Goal: Task Accomplishment & Management: Complete application form

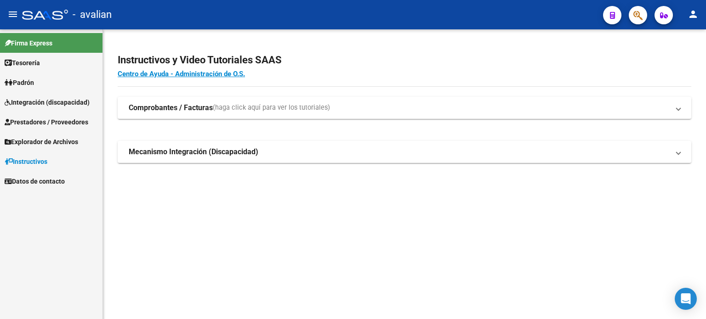
click at [48, 106] on span "Integración (discapacidad)" at bounding box center [47, 102] width 85 height 10
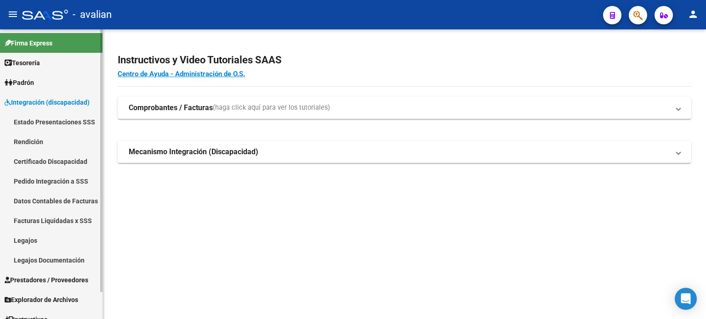
click at [72, 237] on link "Legajos" at bounding box center [51, 241] width 102 height 20
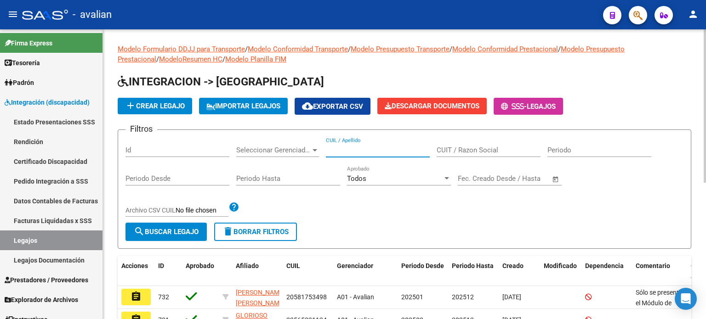
click at [353, 148] on input "CUIL / Apellido" at bounding box center [378, 150] width 104 height 8
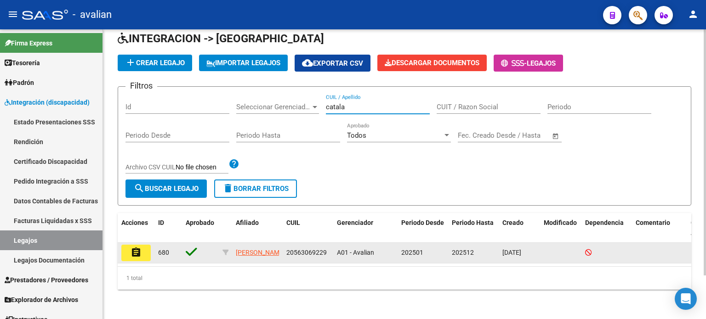
scroll to position [51, 0]
type input "catala"
click at [141, 247] on mat-icon "assignment" at bounding box center [135, 252] width 11 height 11
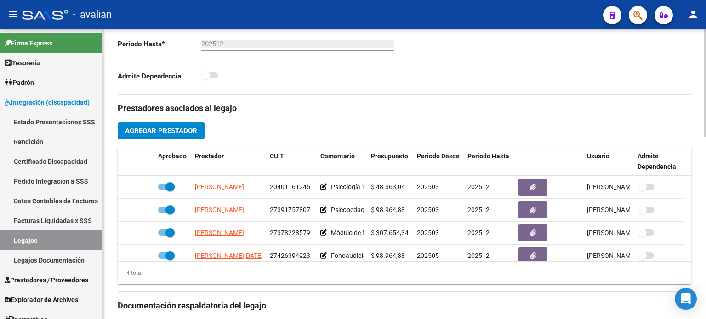
scroll to position [276, 0]
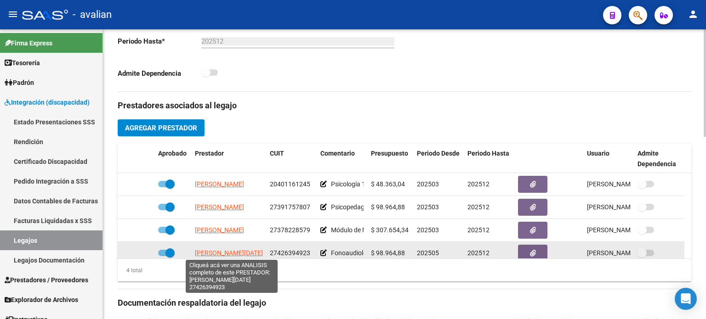
click at [224, 250] on span "[PERSON_NAME][DATE]" at bounding box center [229, 253] width 68 height 7
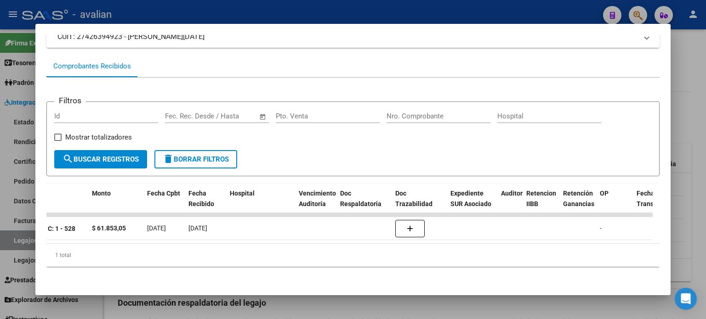
scroll to position [0, 0]
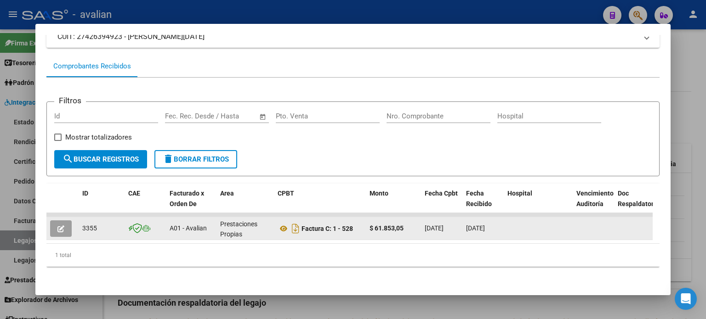
click at [68, 221] on button "button" at bounding box center [61, 229] width 22 height 17
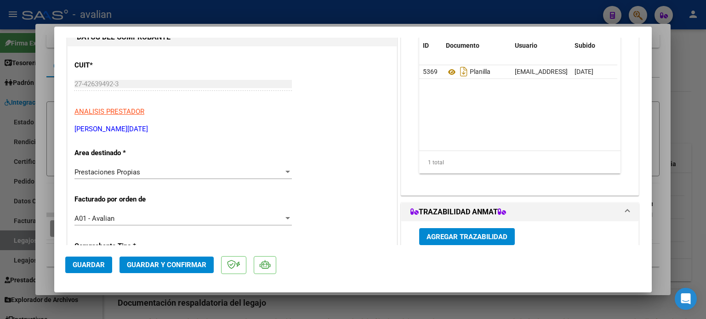
scroll to position [92, 0]
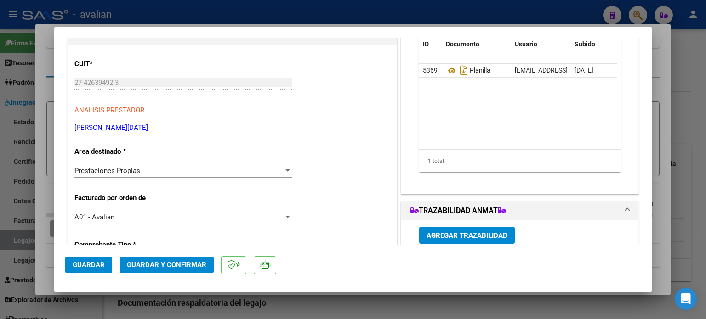
click at [190, 175] on div "Prestaciones Propias Seleccionar Area" at bounding box center [182, 171] width 217 height 14
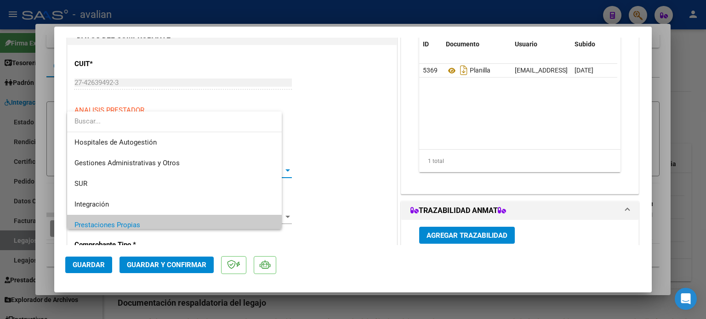
scroll to position [55, 0]
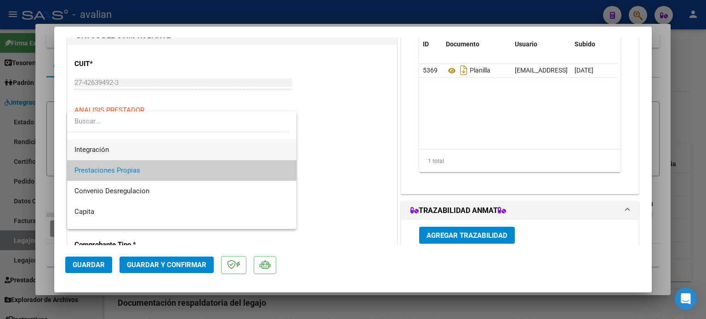
click at [110, 148] on span "Integración" at bounding box center [181, 150] width 215 height 21
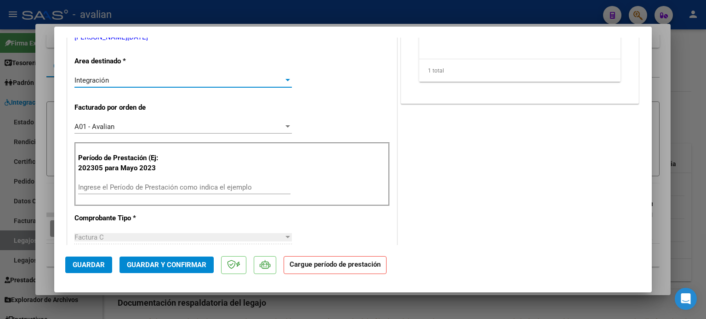
scroll to position [184, 0]
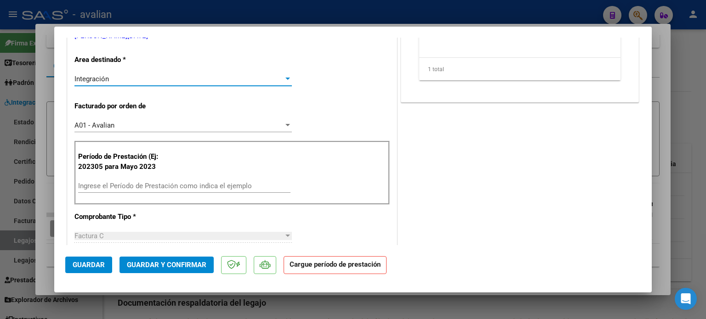
click at [107, 185] on input "Ingrese el Período de Prestación como indica el ejemplo" at bounding box center [184, 186] width 212 height 8
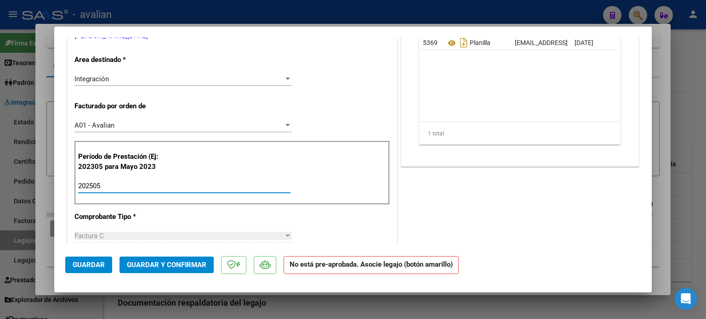
type input "202505"
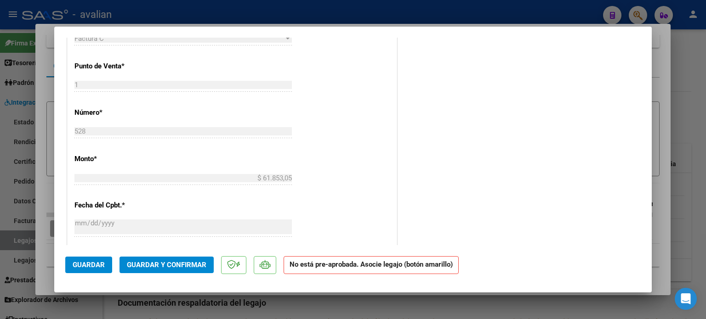
scroll to position [398, 0]
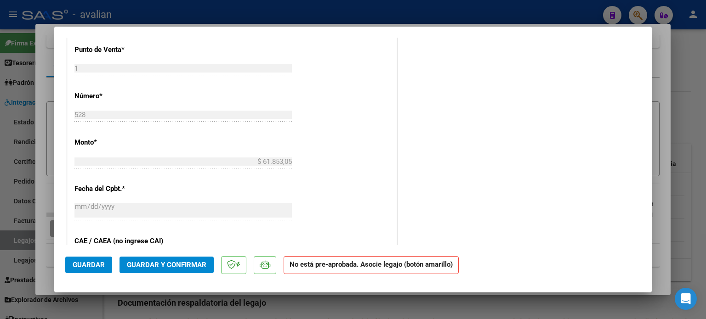
click at [93, 264] on span "Guardar" at bounding box center [89, 265] width 32 height 8
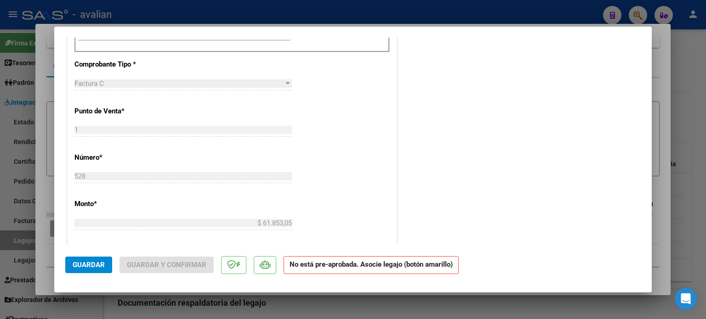
scroll to position [337, 0]
click at [94, 262] on span "Guardar" at bounding box center [89, 265] width 32 height 8
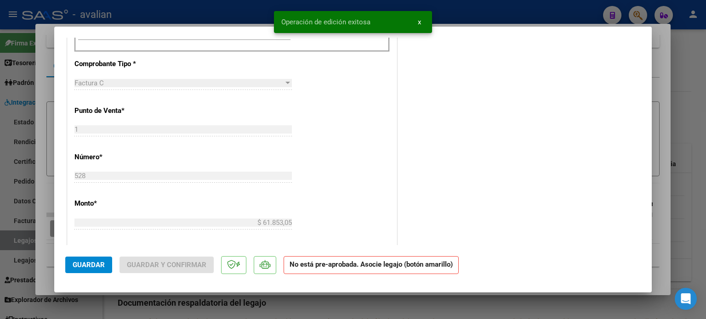
type input "$ 0,00"
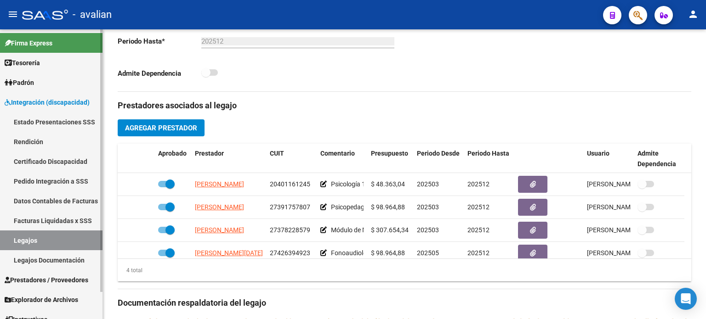
scroll to position [29, 0]
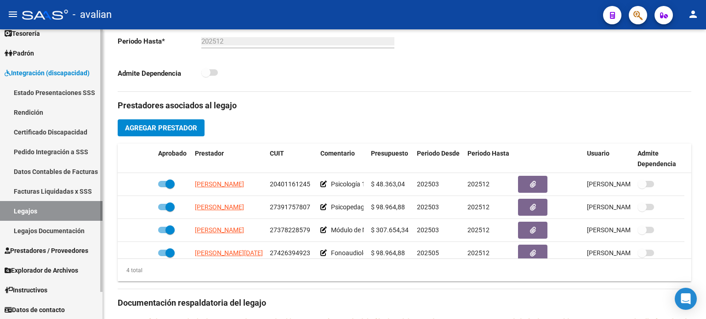
drag, startPoint x: 40, startPoint y: 252, endPoint x: 51, endPoint y: 250, distance: 12.2
click at [40, 252] on span "Prestadores / Proveedores" at bounding box center [47, 251] width 84 height 10
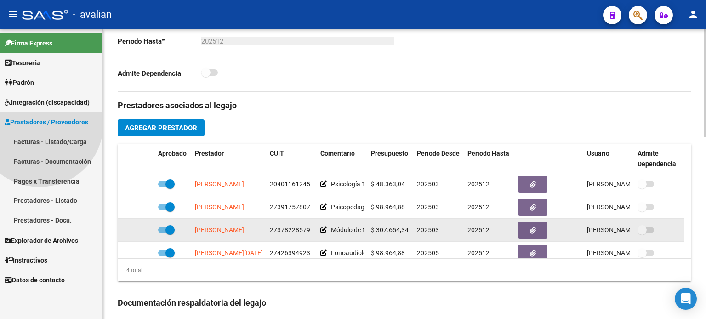
scroll to position [0, 0]
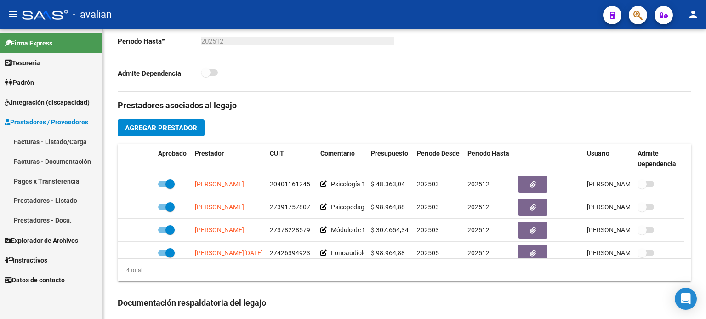
click at [63, 140] on link "Facturas - Listado/Carga" at bounding box center [51, 142] width 102 height 20
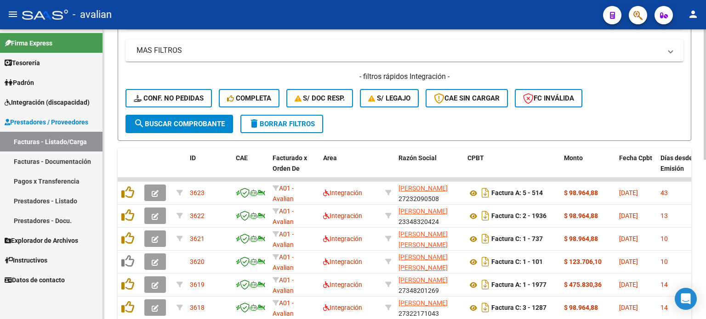
scroll to position [201, 0]
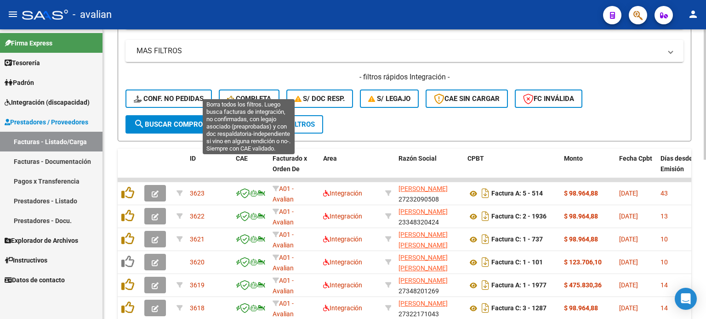
click at [261, 90] on button "Completa" at bounding box center [249, 99] width 61 height 18
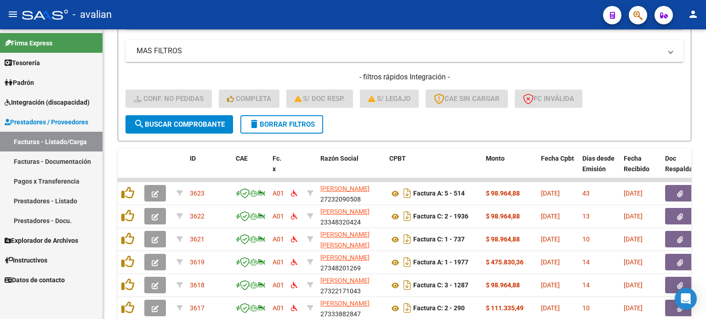
scroll to position [354, 0]
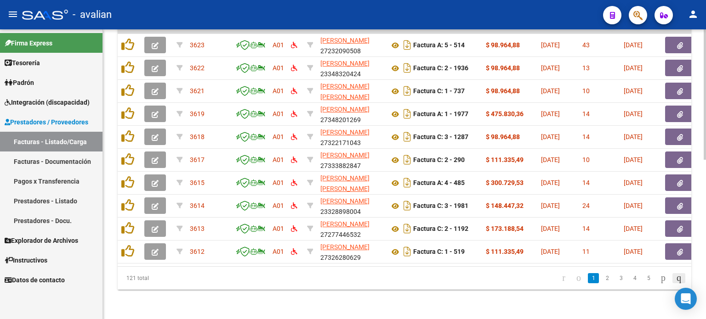
click at [677, 281] on icon "go to last page" at bounding box center [678, 277] width 7 height 11
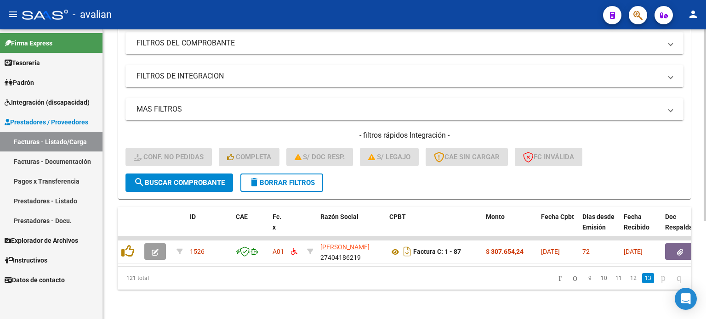
scroll to position [147, 0]
click at [627, 281] on link "12" at bounding box center [633, 278] width 12 height 10
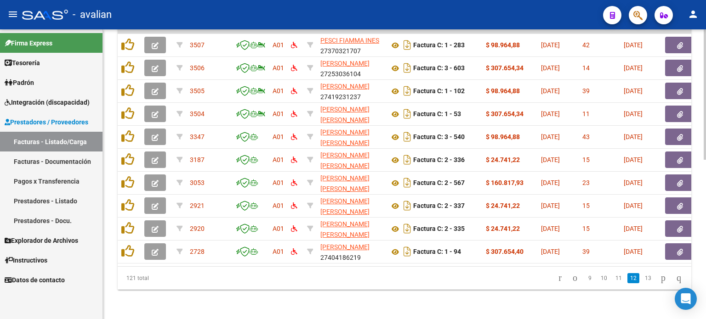
scroll to position [354, 0]
click at [613, 280] on link "11" at bounding box center [619, 278] width 12 height 10
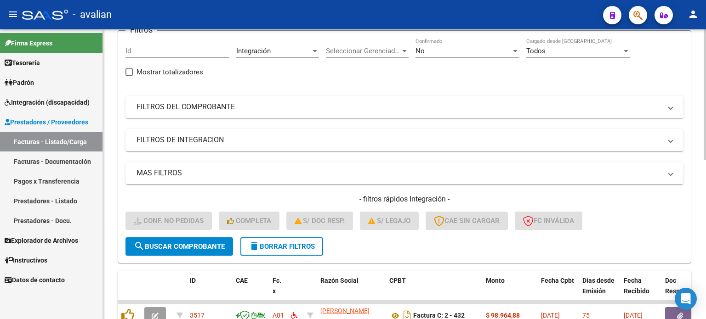
scroll to position [48, 0]
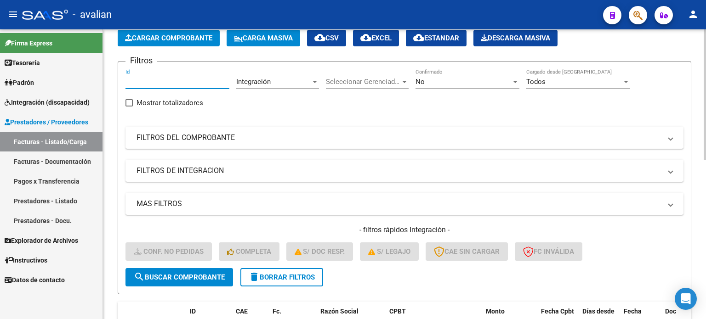
click at [153, 83] on input "Id" at bounding box center [177, 82] width 104 height 8
type input "33"
click at [283, 274] on span "delete Borrar Filtros" at bounding box center [282, 277] width 66 height 8
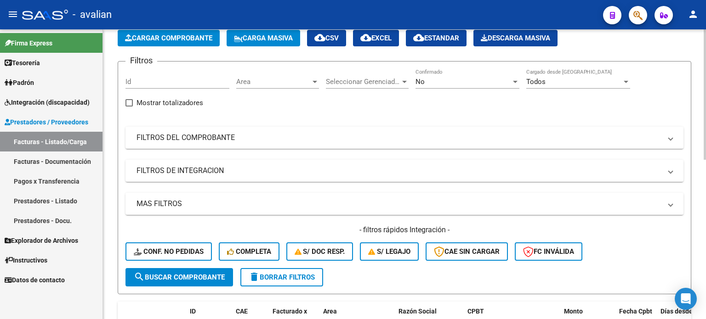
click at [151, 82] on input "Id" at bounding box center [177, 82] width 104 height 8
type input "3355"
click at [211, 275] on span "search Buscar Comprobante" at bounding box center [179, 277] width 91 height 8
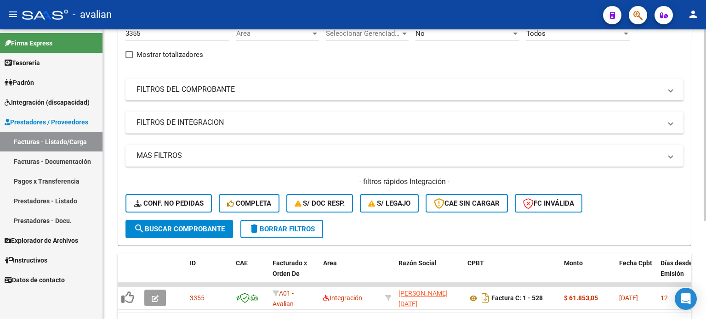
scroll to position [140, 0]
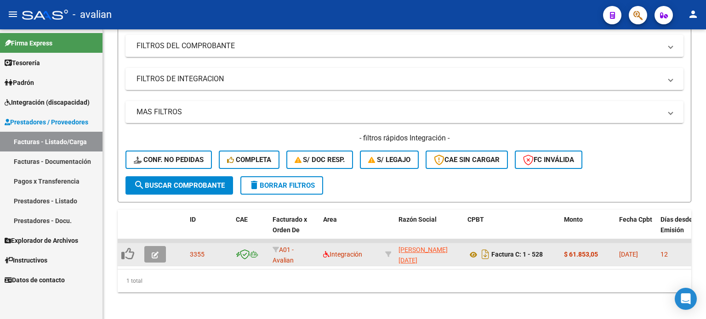
click at [158, 257] on button "button" at bounding box center [155, 254] width 22 height 17
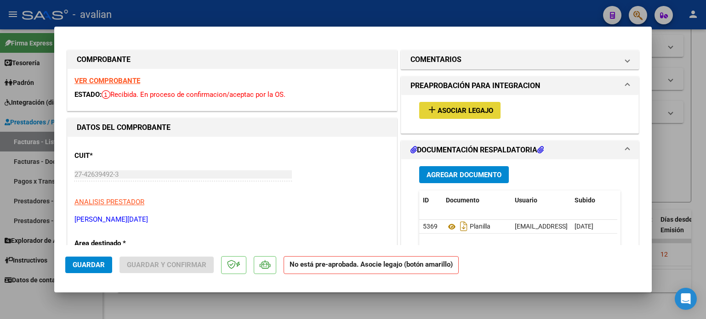
click at [451, 110] on span "Asociar Legajo" at bounding box center [465, 111] width 56 height 8
click at [451, 107] on span "Asociar Legajo" at bounding box center [465, 111] width 56 height 8
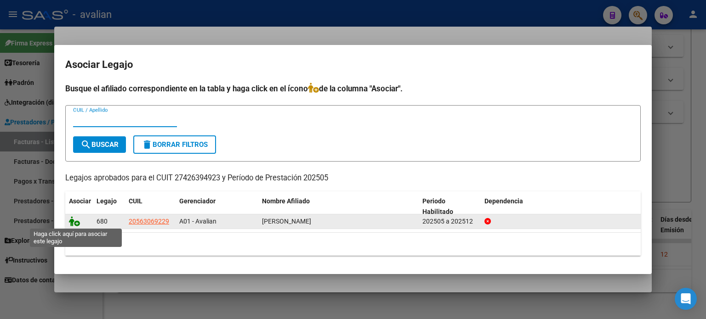
click at [78, 221] on icon at bounding box center [74, 221] width 11 height 10
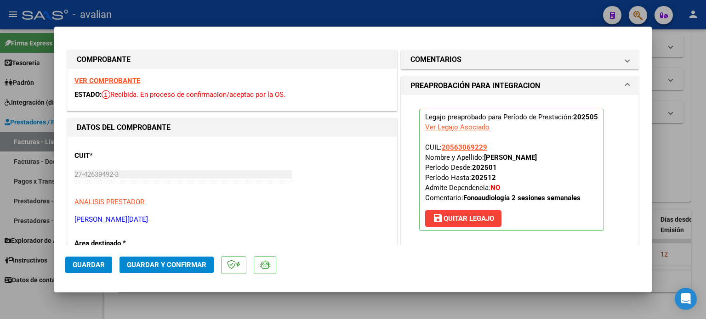
click at [82, 270] on button "Guardar" at bounding box center [88, 265] width 47 height 17
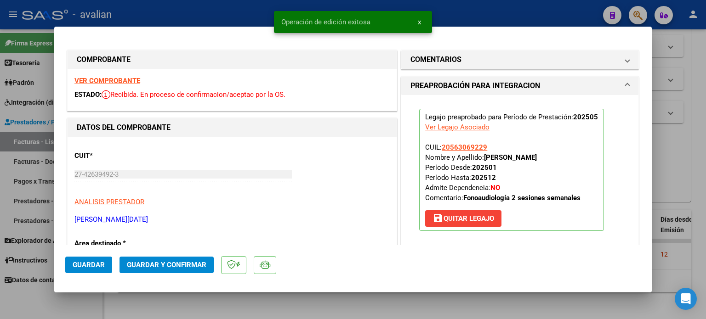
type input "$ 0,00"
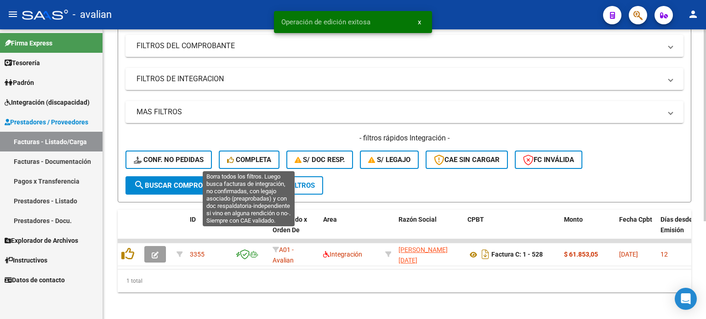
click at [256, 153] on button "Completa" at bounding box center [249, 160] width 61 height 18
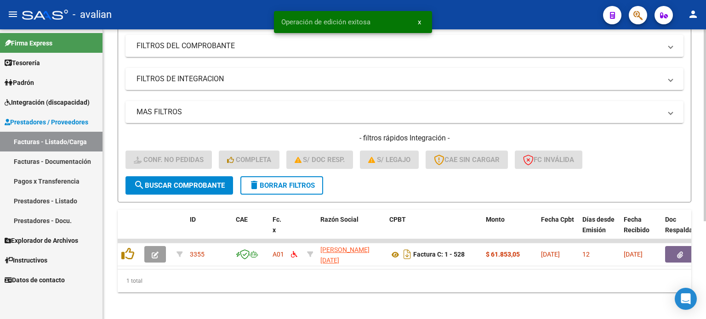
scroll to position [147, 0]
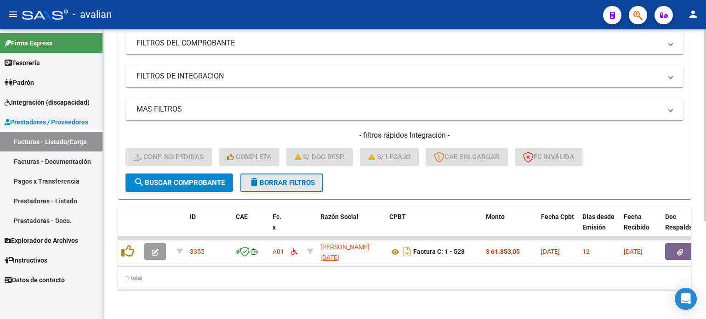
click at [280, 182] on button "delete Borrar Filtros" at bounding box center [281, 183] width 83 height 18
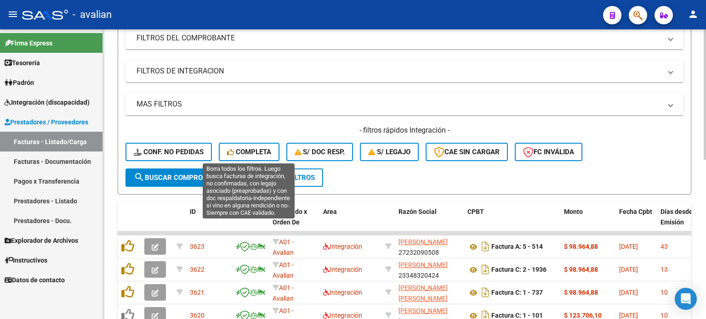
click at [261, 152] on span "Completa" at bounding box center [249, 152] width 44 height 8
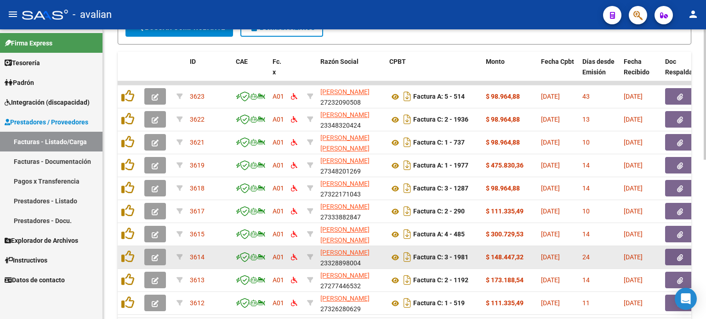
scroll to position [331, 0]
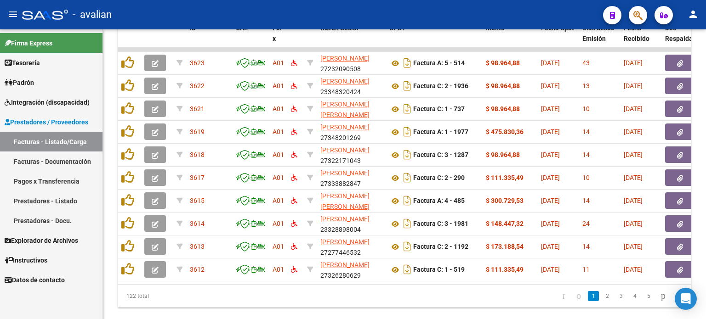
click at [641, 295] on li "5" at bounding box center [648, 297] width 14 height 16
click at [643, 297] on link "5" at bounding box center [648, 296] width 11 height 10
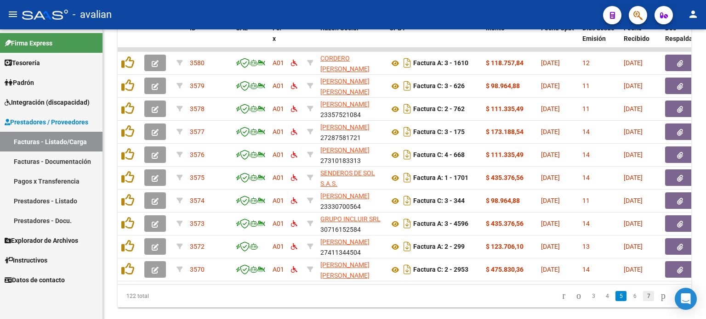
click at [643, 301] on link "7" at bounding box center [648, 296] width 11 height 10
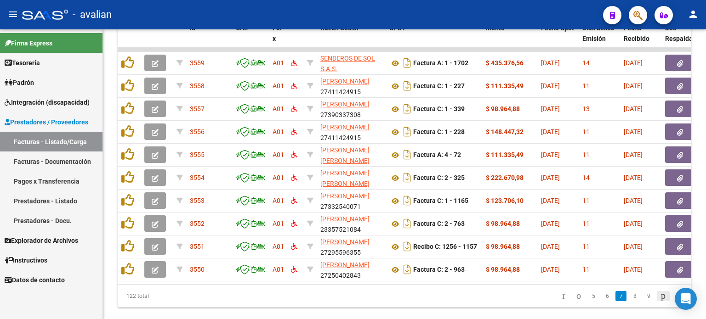
click at [659, 299] on icon "go to next page" at bounding box center [662, 295] width 7 height 11
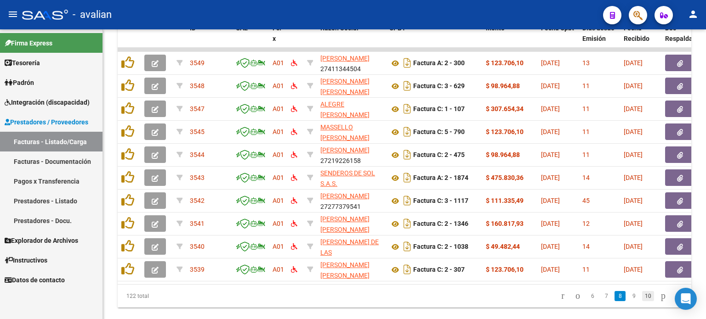
click at [643, 301] on link "10" at bounding box center [648, 296] width 12 height 10
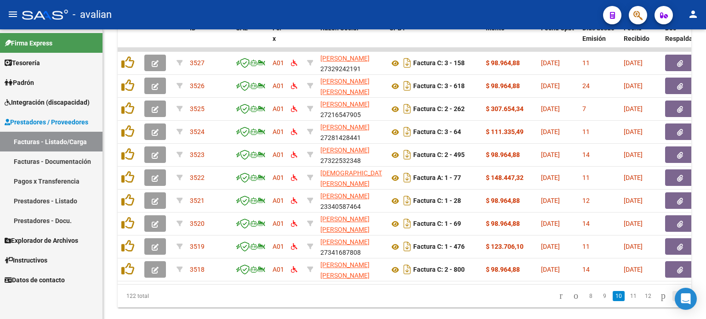
click at [675, 301] on icon "go to last page" at bounding box center [678, 295] width 7 height 11
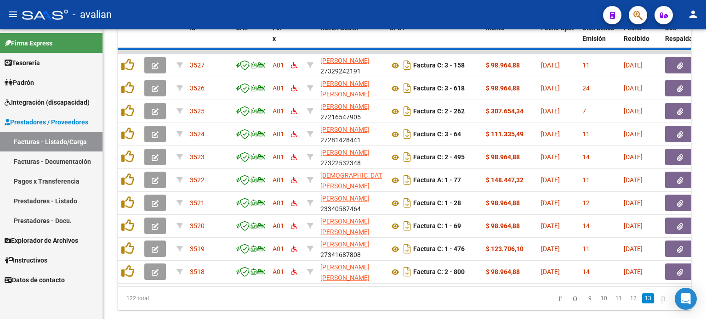
scroll to position [170, 0]
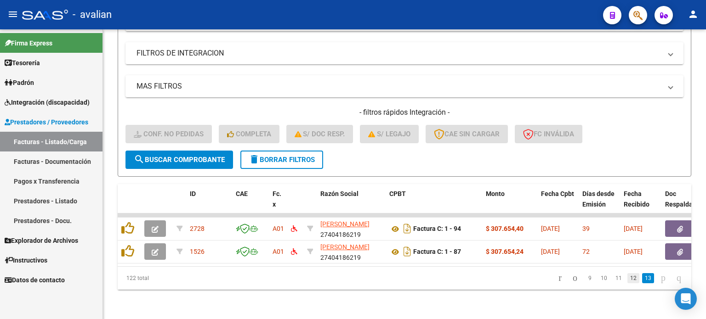
click at [627, 275] on link "12" at bounding box center [633, 278] width 12 height 10
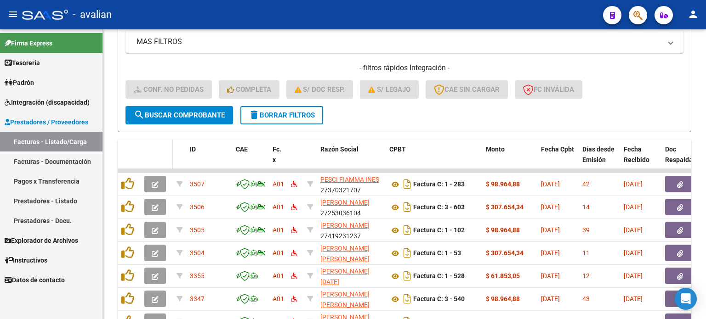
scroll to position [201, 0]
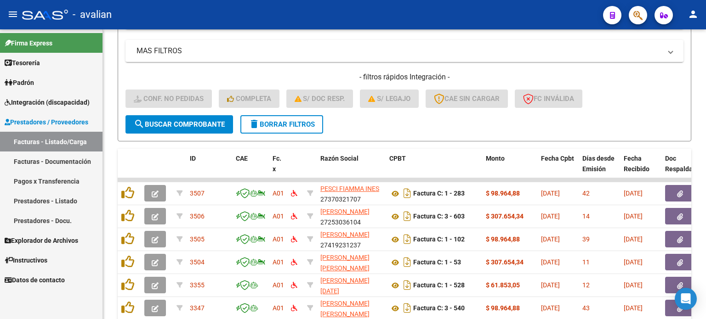
click at [36, 98] on span "Integración (discapacidad)" at bounding box center [47, 102] width 85 height 10
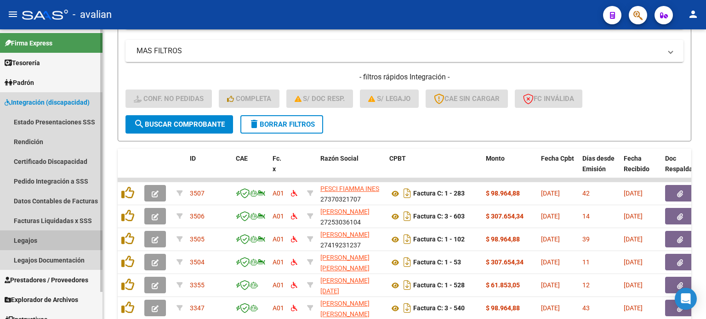
click at [34, 239] on link "Legajos" at bounding box center [51, 241] width 102 height 20
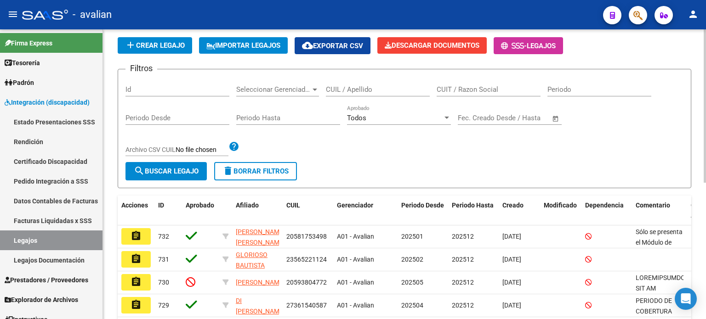
scroll to position [48, 0]
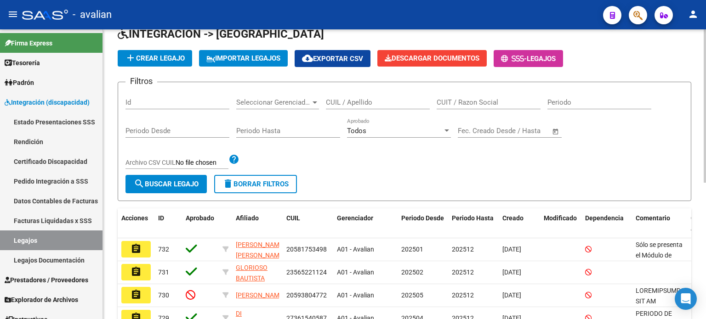
click at [349, 99] on input "CUIL / Apellido" at bounding box center [378, 102] width 104 height 8
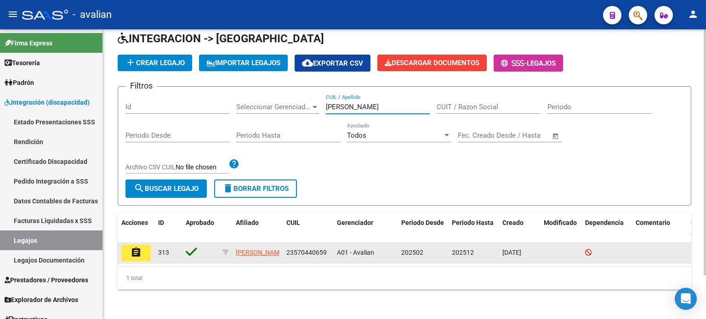
type input "[PERSON_NAME]"
click at [130, 251] on mat-icon "assignment" at bounding box center [135, 252] width 11 height 11
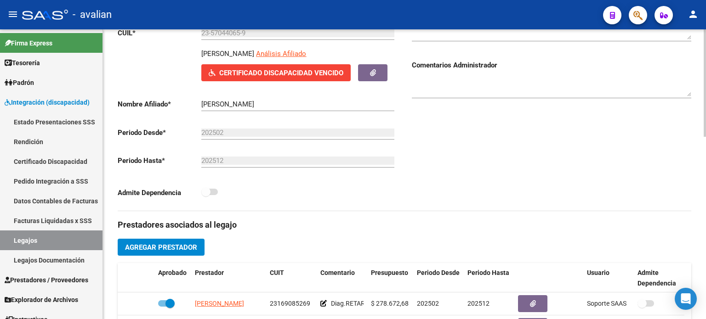
scroll to position [245, 0]
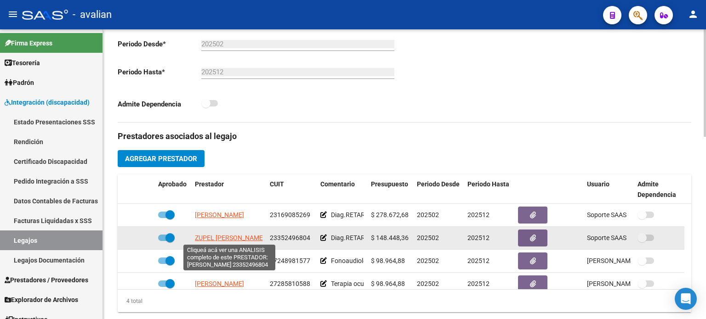
click at [228, 237] on span "ZUPEL [PERSON_NAME]" at bounding box center [230, 237] width 70 height 7
type textarea "23352496804"
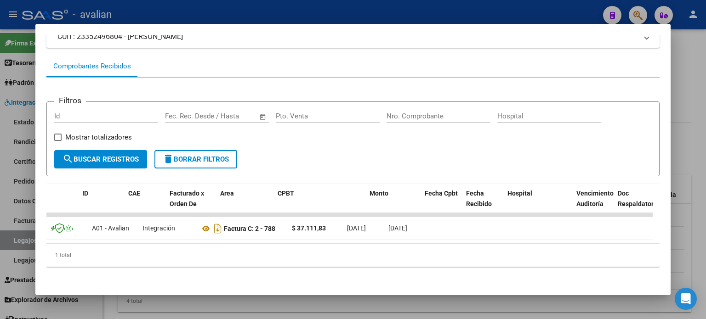
scroll to position [0, 0]
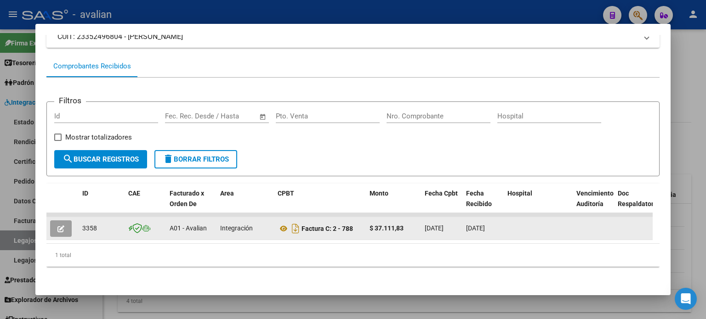
click at [68, 222] on button "button" at bounding box center [61, 229] width 22 height 17
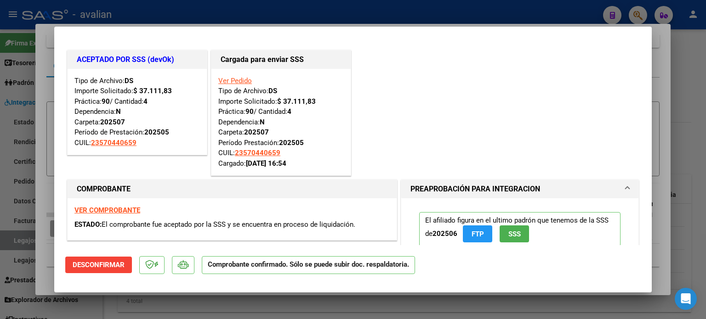
type input "$ 0,00"
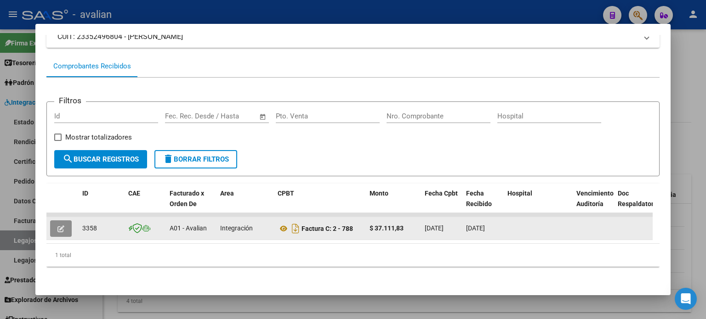
click at [68, 221] on button "button" at bounding box center [61, 229] width 22 height 17
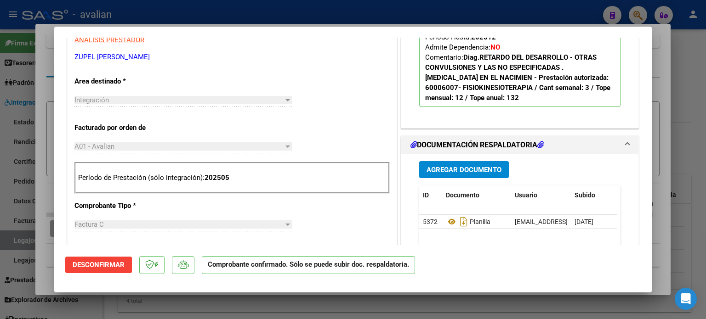
scroll to position [306, 0]
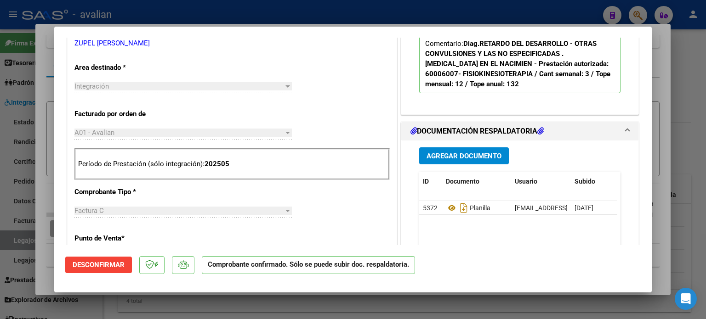
type input "$ 0,00"
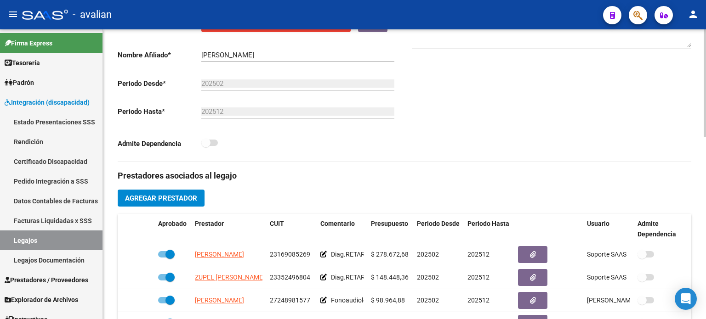
scroll to position [122, 0]
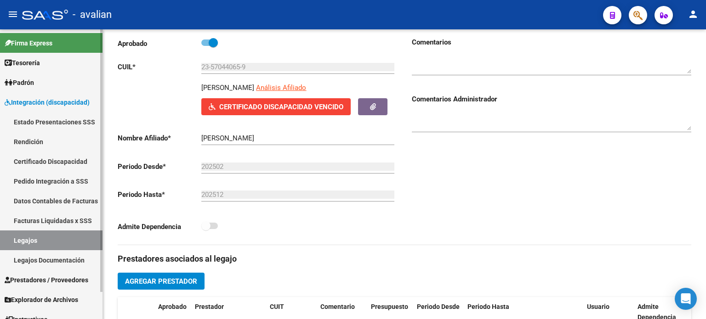
click at [41, 280] on span "Prestadores / Proveedores" at bounding box center [47, 280] width 84 height 10
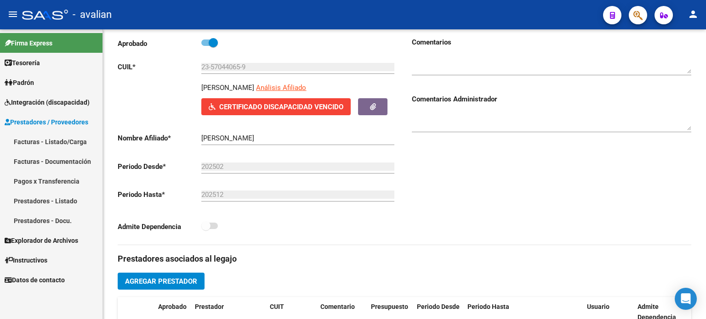
click at [38, 137] on link "Facturas - Listado/Carga" at bounding box center [51, 142] width 102 height 20
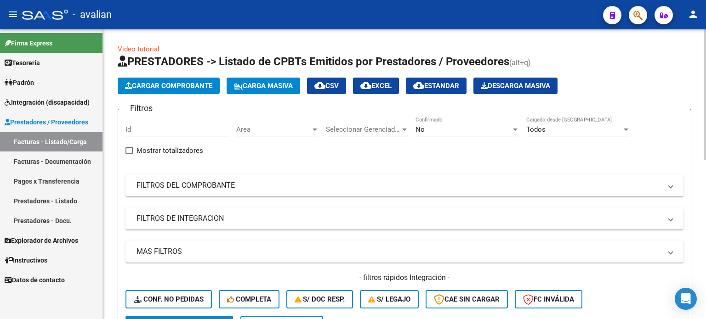
click at [173, 88] on span "Cargar Comprobante" at bounding box center [168, 86] width 87 height 8
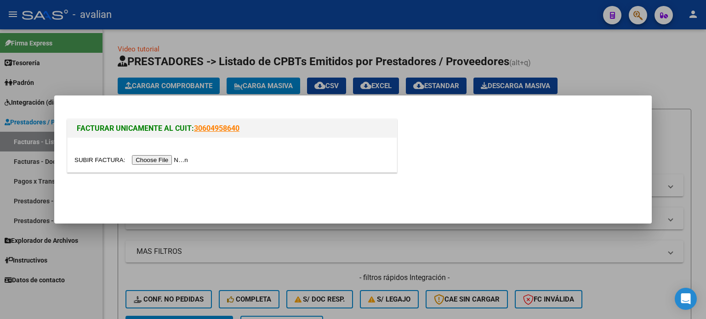
click at [167, 164] on input "file" at bounding box center [132, 160] width 116 height 10
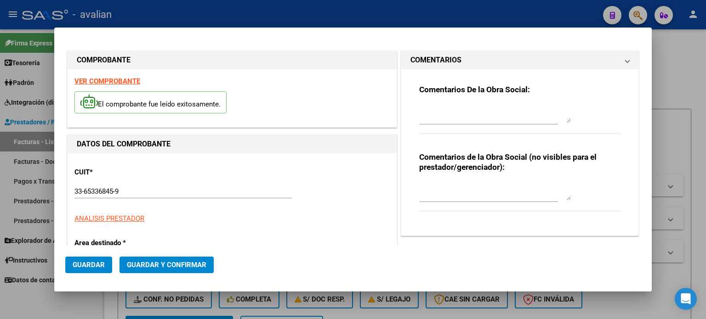
type input "1539"
type input "$ 475.830,36"
type input "[DATE]"
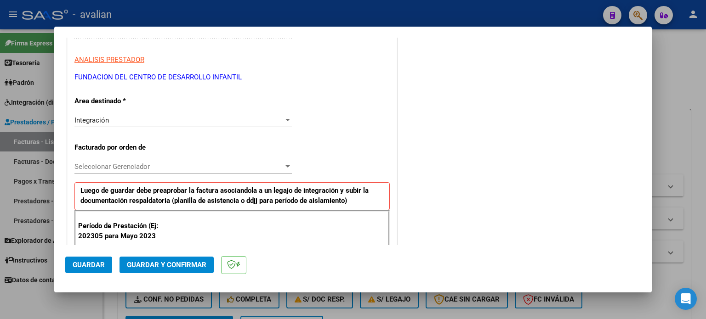
scroll to position [122, 0]
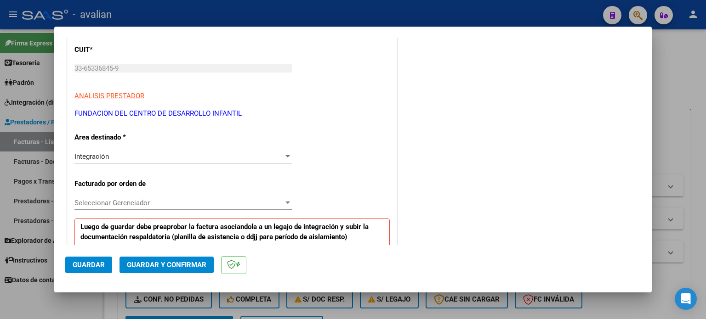
click at [118, 204] on span "Seleccionar Gerenciador" at bounding box center [178, 203] width 209 height 8
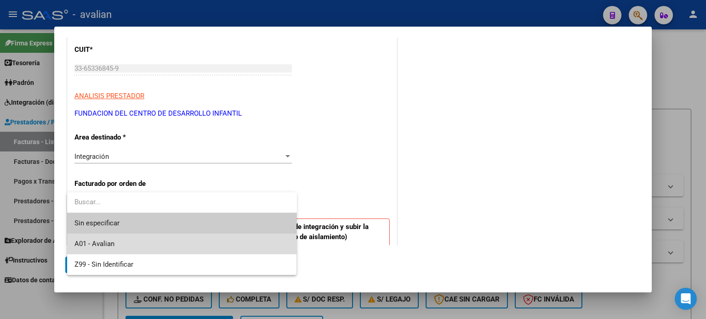
click at [104, 239] on span "A01 - Avalian" at bounding box center [181, 244] width 215 height 21
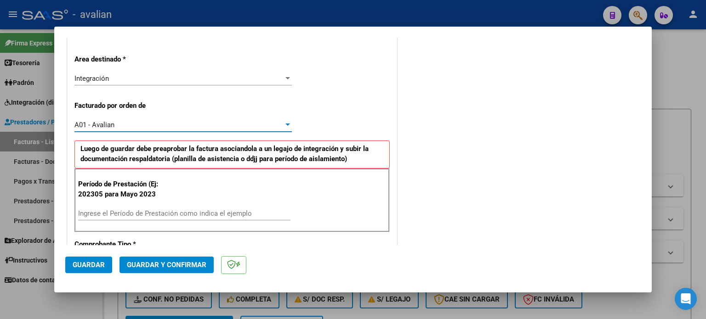
scroll to position [214, 0]
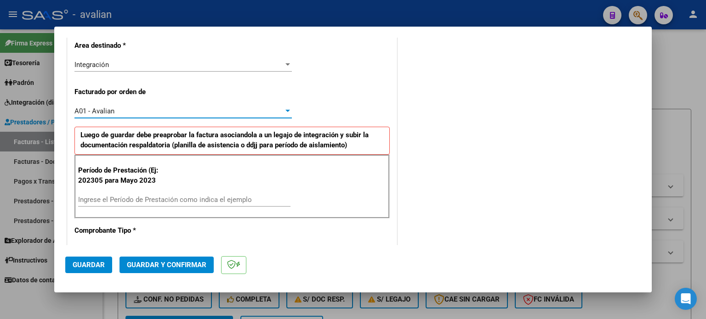
click at [107, 198] on input "Ingrese el Período de Prestación como indica el ejemplo" at bounding box center [184, 200] width 212 height 8
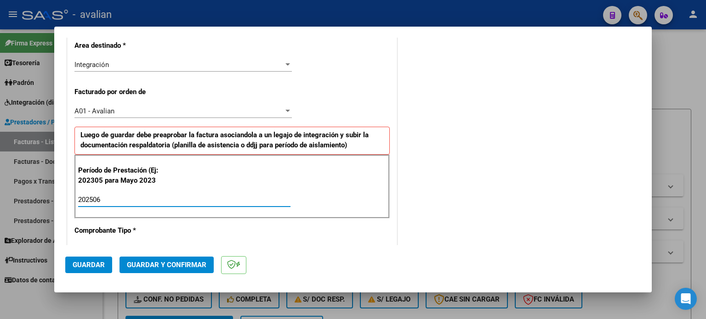
type input "202506"
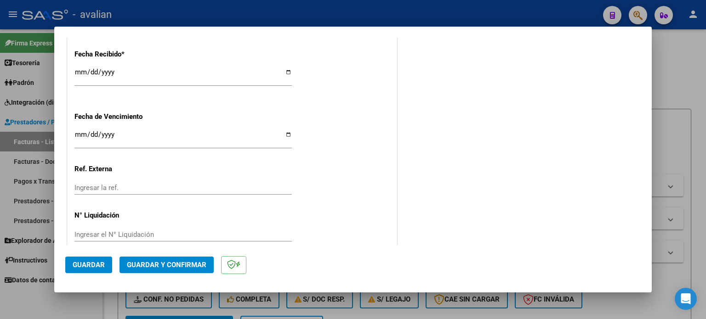
scroll to position [698, 0]
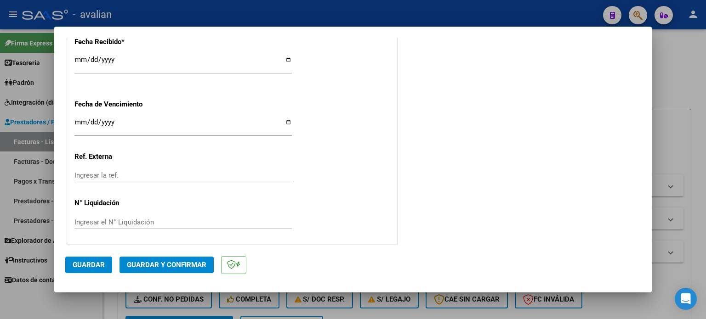
click at [91, 269] on span "Guardar" at bounding box center [89, 265] width 32 height 8
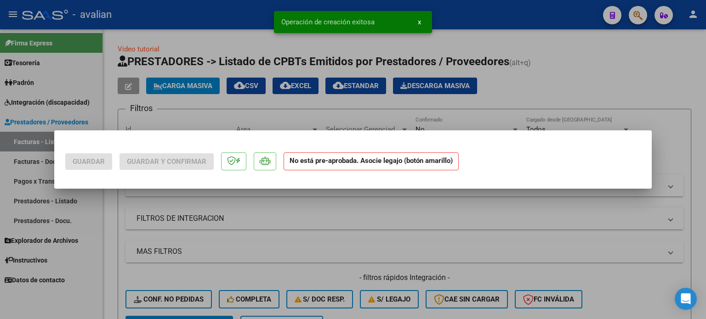
scroll to position [0, 0]
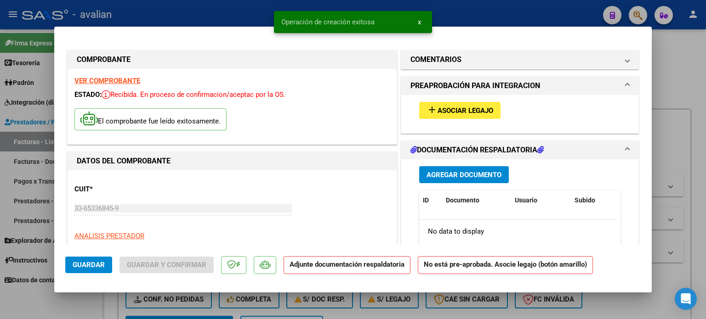
click at [437, 113] on span "Asociar Legajo" at bounding box center [465, 111] width 56 height 8
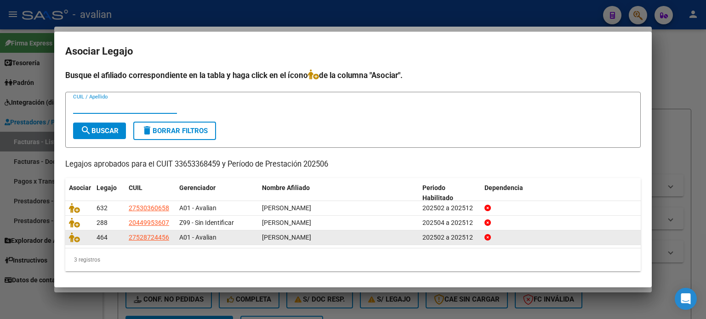
scroll to position [1, 0]
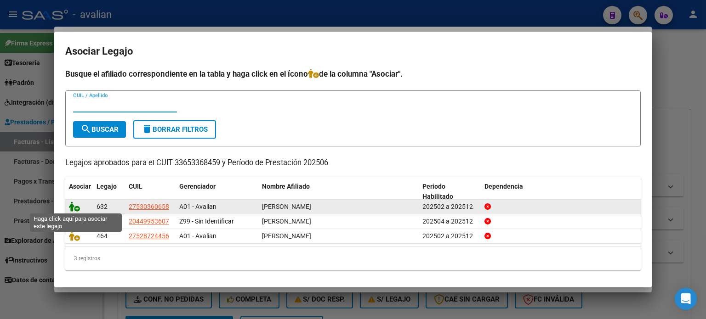
click at [76, 206] on icon at bounding box center [74, 207] width 11 height 10
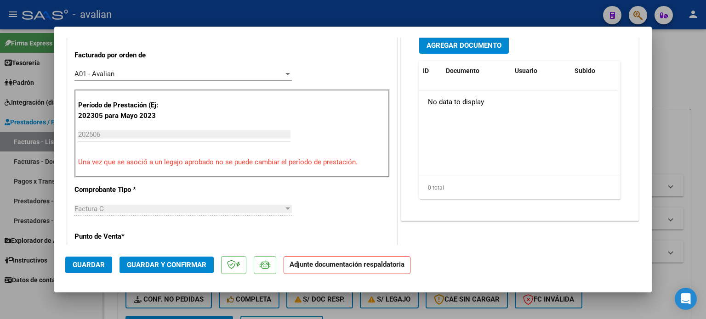
scroll to position [214, 0]
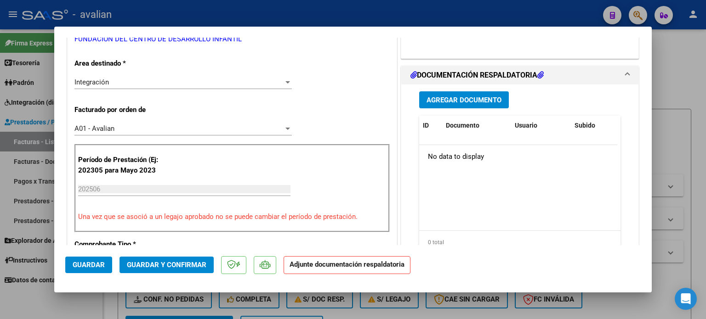
click at [458, 97] on span "Agregar Documento" at bounding box center [463, 100] width 75 height 8
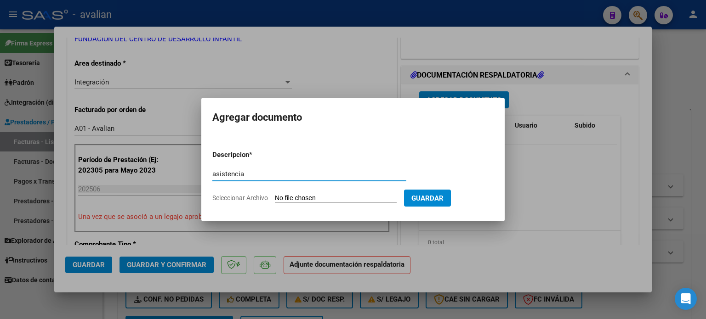
type input "asistencia"
click at [295, 196] on input "Seleccionar Archivo" at bounding box center [336, 198] width 122 height 9
type input "C:\fakepath\6 ASISTENCIA JUNIO (2).pdf"
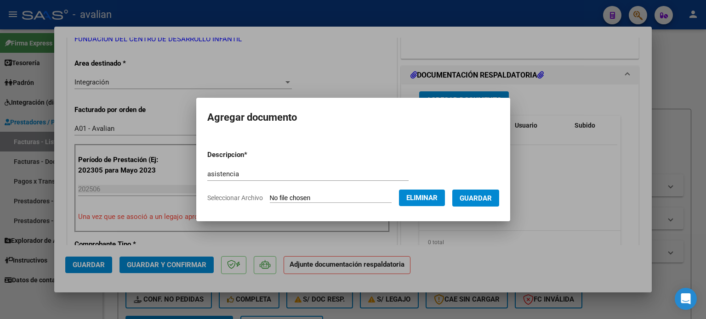
click at [477, 201] on span "Guardar" at bounding box center [475, 198] width 32 height 8
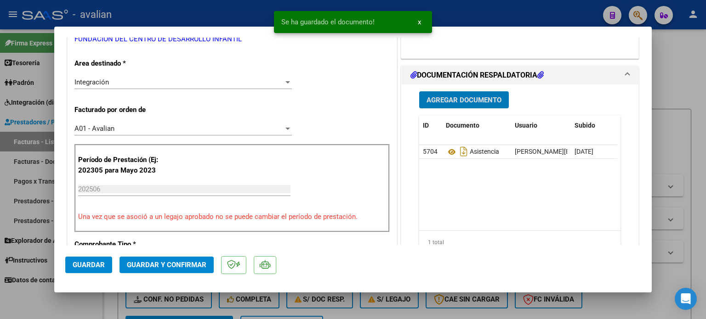
click at [463, 102] on span "Agregar Documento" at bounding box center [463, 100] width 75 height 8
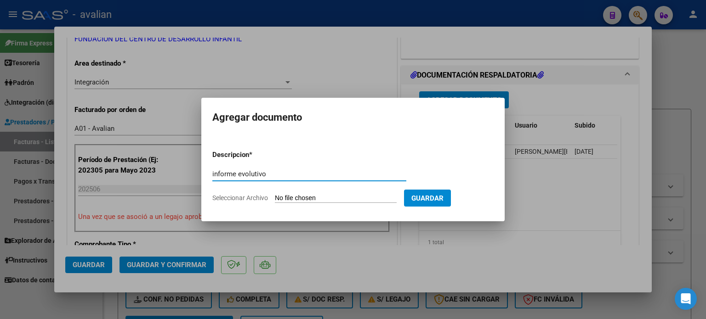
type input "informe evolutivo"
click at [310, 198] on input "Seleccionar Archivo" at bounding box center [336, 198] width 122 height 9
type input "C:\fakepath\InformeFaraJuL2025 (2).pdf"
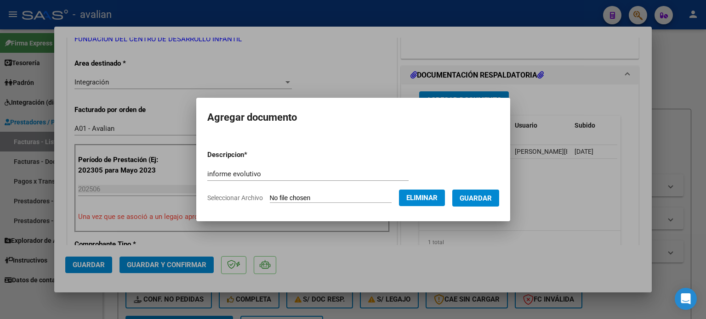
click at [492, 200] on span "Guardar" at bounding box center [475, 198] width 32 height 8
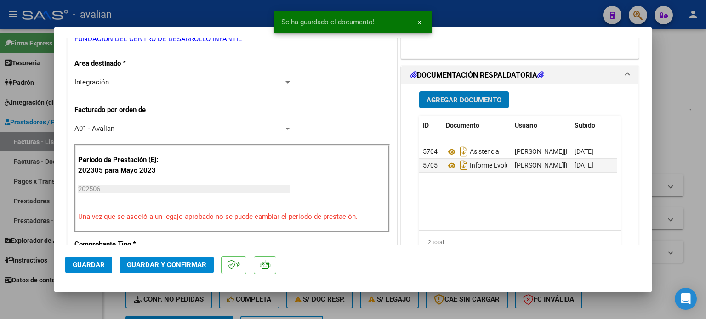
click at [80, 267] on span "Guardar" at bounding box center [89, 265] width 32 height 8
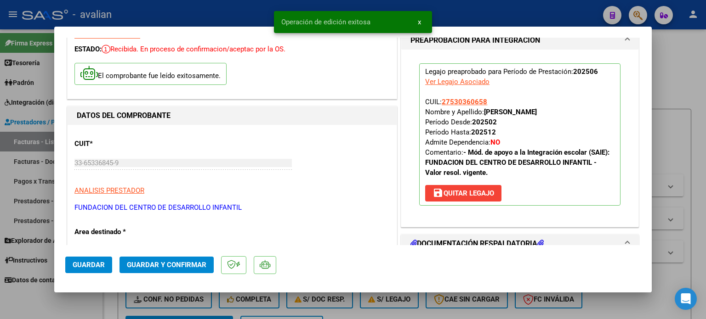
scroll to position [0, 0]
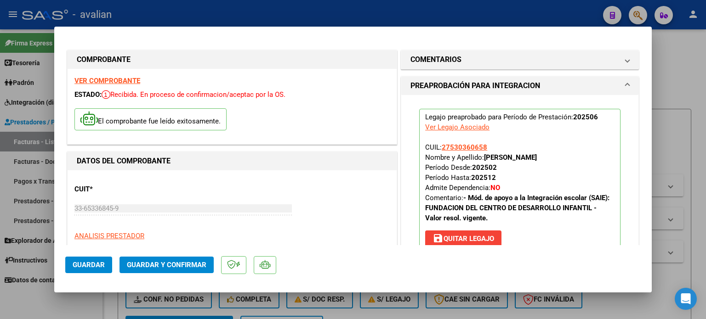
type input "$ 0,00"
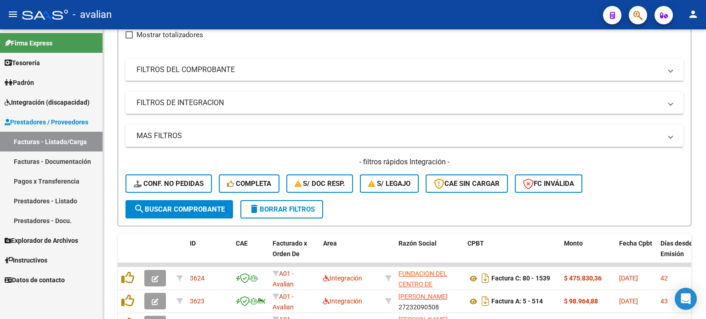
scroll to position [153, 0]
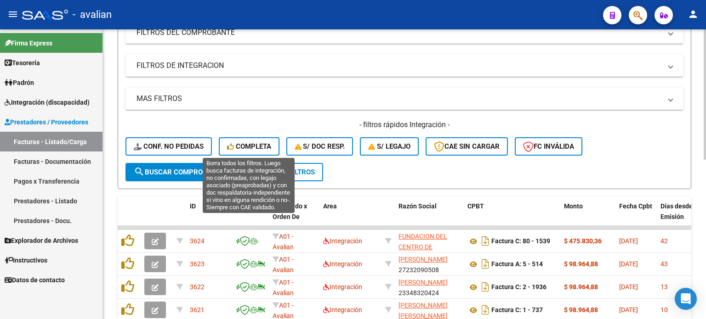
click at [244, 147] on span "Completa" at bounding box center [249, 146] width 44 height 8
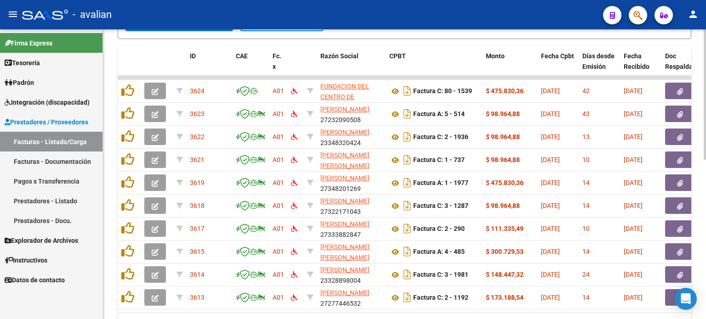
scroll to position [306, 0]
